Goal: Check status: Check status

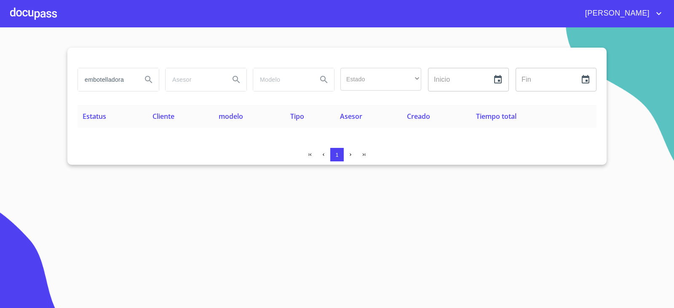
drag, startPoint x: 132, startPoint y: 77, endPoint x: 31, endPoint y: 83, distance: 100.7
click at [31, 83] on section "embotelladora Estado ​ ​ Inicio ​ Fin ​ Estatus Cliente modelo Tipo Asesor Crea…" at bounding box center [337, 167] width 674 height 280
type input "frunatural"
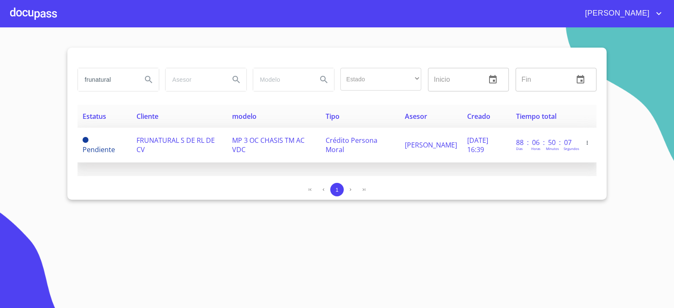
click at [161, 146] on td "FRUNATURAL S DE RL DE CV" at bounding box center [179, 145] width 96 height 35
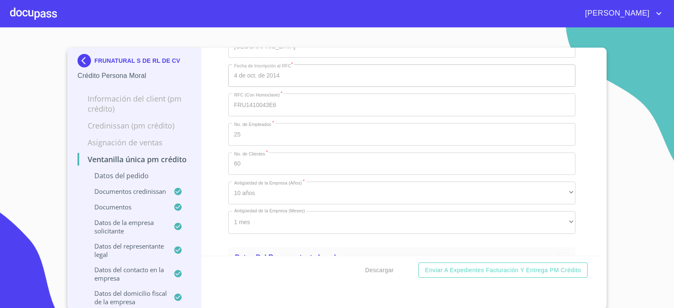
scroll to position [4926, 0]
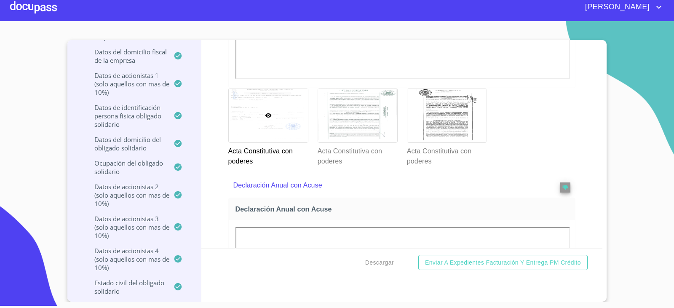
scroll to position [3115, 0]
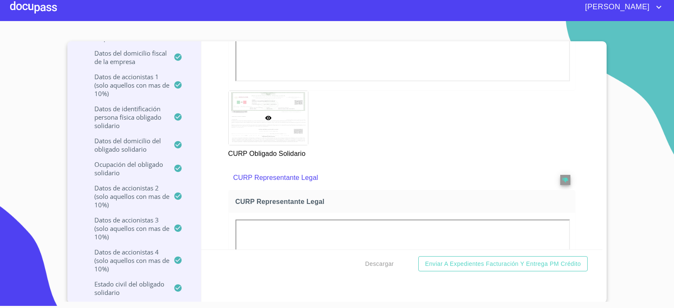
scroll to position [1, 0]
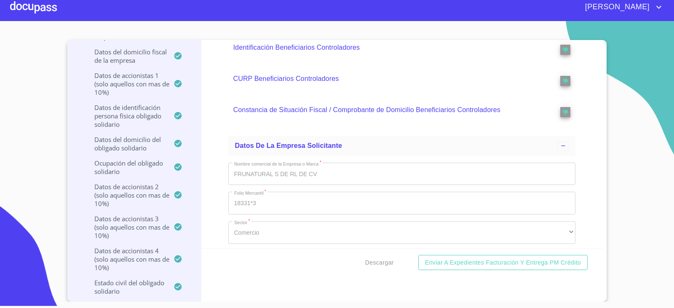
scroll to position [5382, 0]
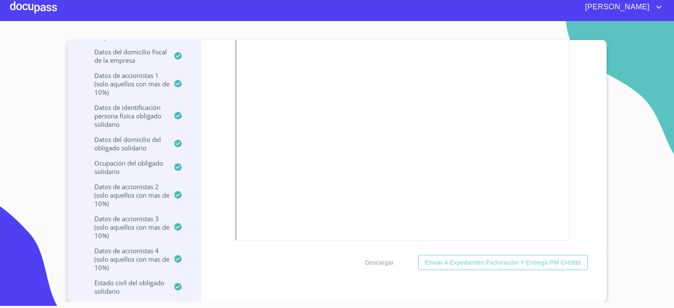
scroll to position [2561, 0]
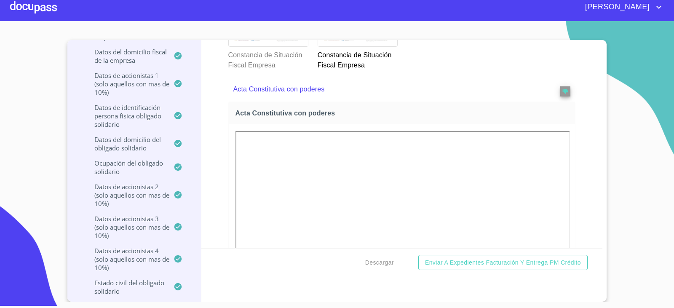
click at [269, 46] on div at bounding box center [268, 19] width 79 height 54
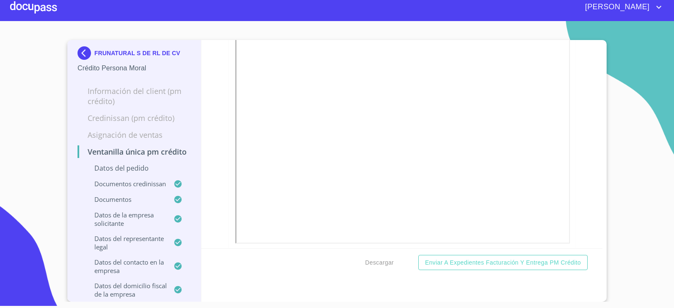
scroll to position [0, 0]
click at [79, 55] on img at bounding box center [85, 54] width 17 height 13
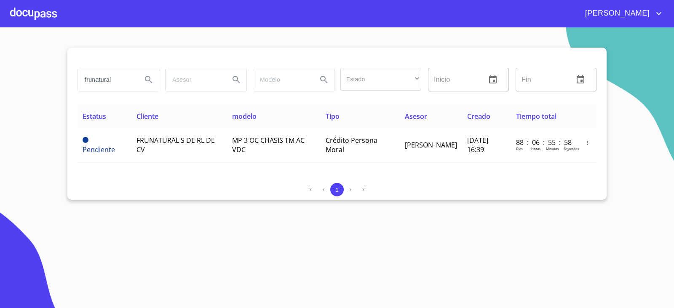
click at [108, 85] on input "frunatural" at bounding box center [106, 79] width 57 height 23
paste input "GRUPO ALDARAMIZ"
type input "GRUPO ALDARAMIZ"
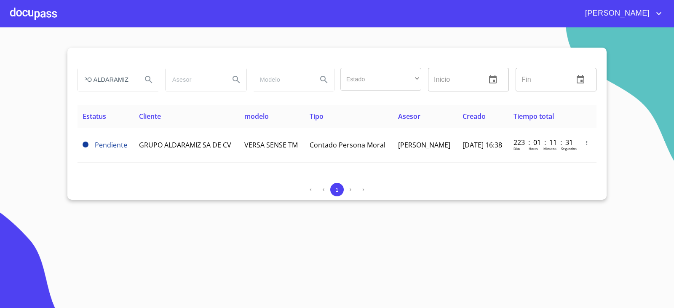
scroll to position [0, 0]
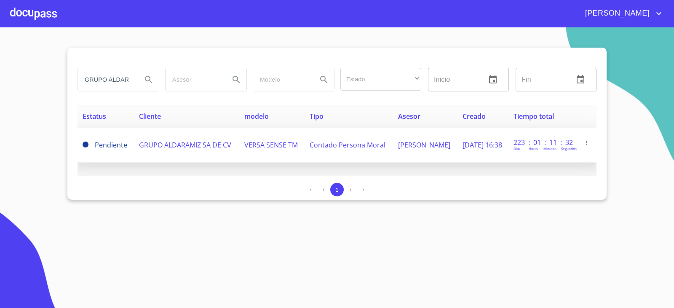
click at [197, 142] on span "GRUPO ALDARAMIZ SA DE CV" at bounding box center [185, 144] width 92 height 9
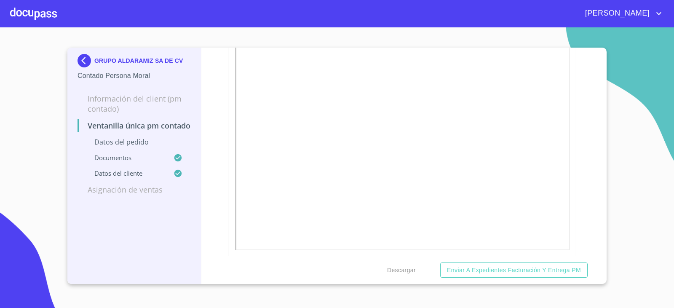
scroll to position [1095, 0]
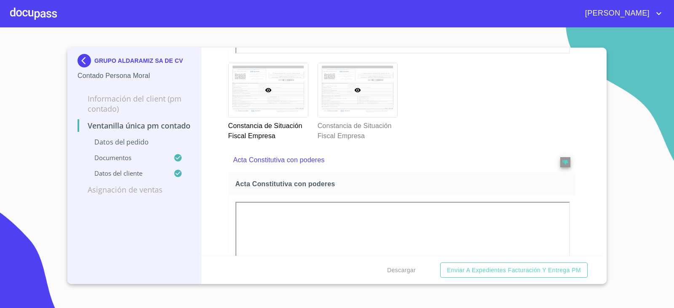
click at [333, 110] on div at bounding box center [357, 90] width 79 height 54
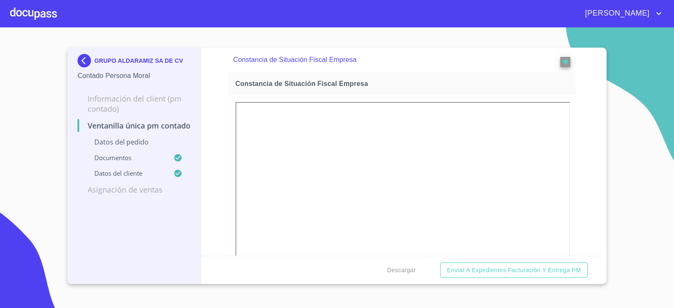
scroll to position [6, 0]
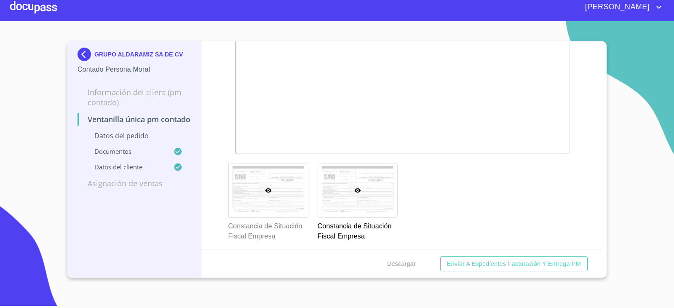
click at [261, 201] on div at bounding box center [268, 190] width 79 height 54
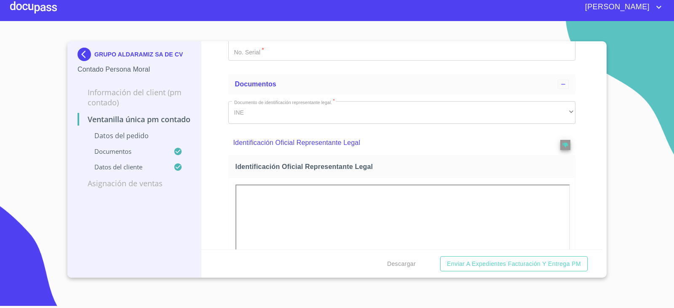
scroll to position [188, 0]
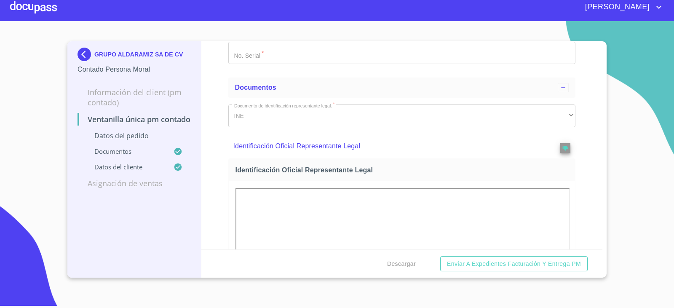
click at [81, 53] on img at bounding box center [85, 54] width 17 height 13
